Goal: Transaction & Acquisition: Subscribe to service/newsletter

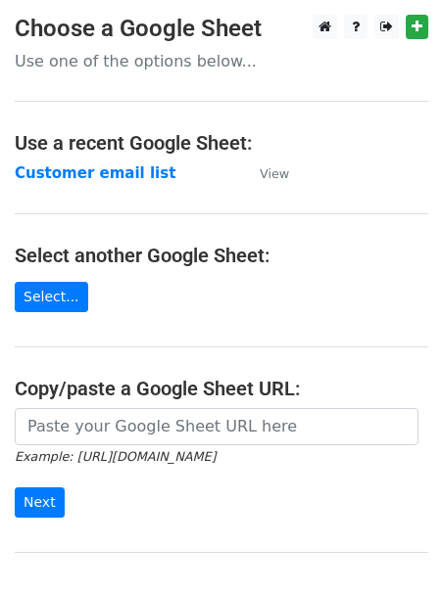
click at [199, 60] on p "Use one of the options below..." at bounding box center [221, 61] width 413 height 21
click at [142, 173] on strong "Customer email list" at bounding box center [95, 173] width 161 height 18
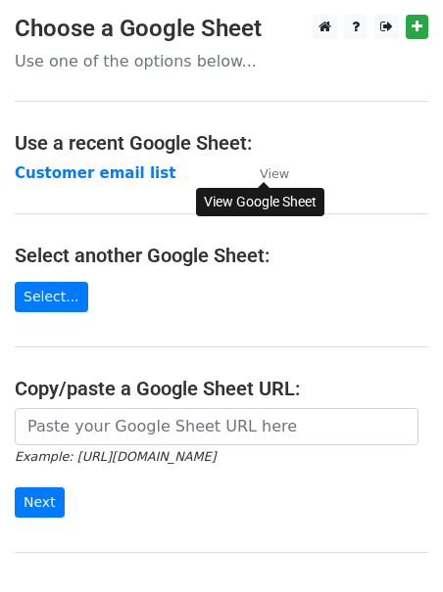
click at [267, 176] on small "View" at bounding box center [273, 173] width 29 height 15
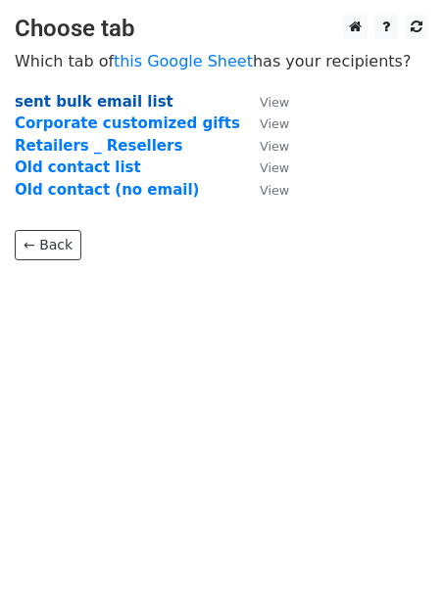
click at [98, 107] on strong "sent bulk email list" at bounding box center [94, 102] width 159 height 18
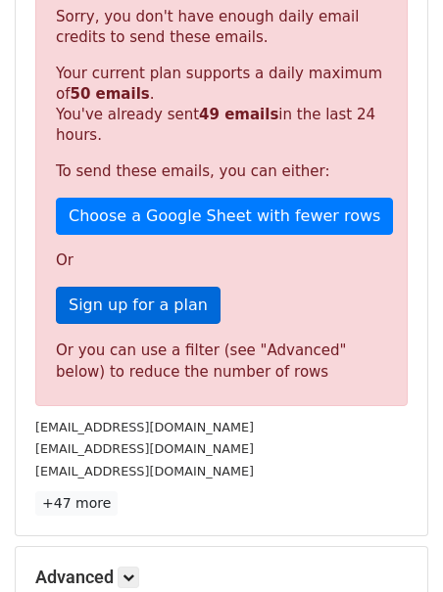
scroll to position [431, 0]
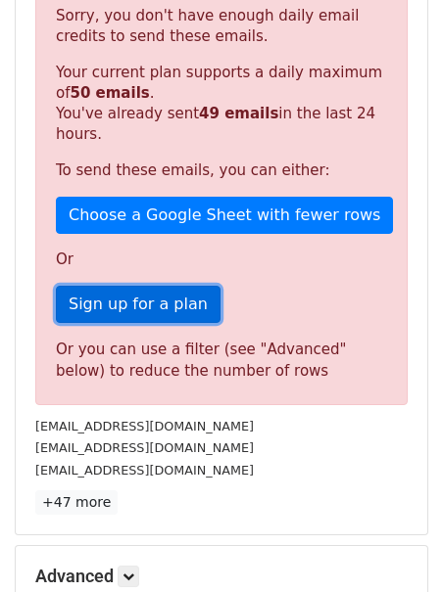
click at [138, 314] on link "Sign up for a plan" at bounding box center [138, 304] width 164 height 37
